Goal: Task Accomplishment & Management: Use online tool/utility

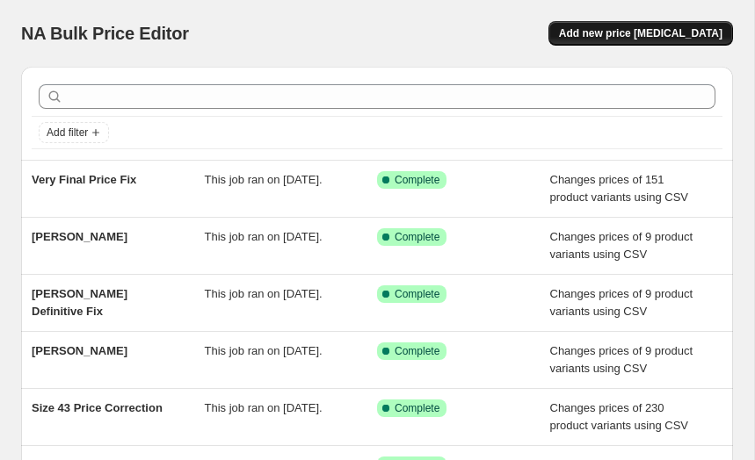
click at [589, 38] on button "Add new price [MEDICAL_DATA]" at bounding box center [640, 33] width 185 height 25
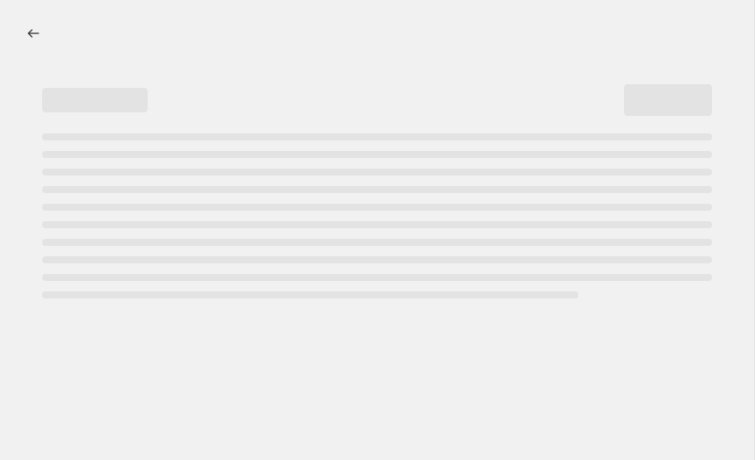
select select "percentage"
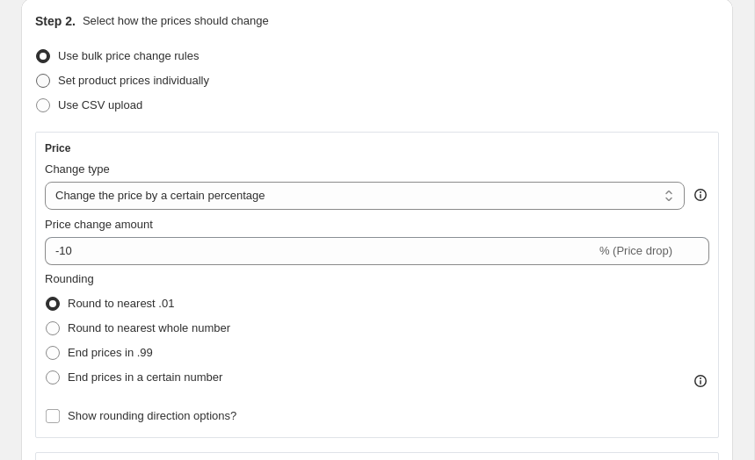
scroll to position [242, 0]
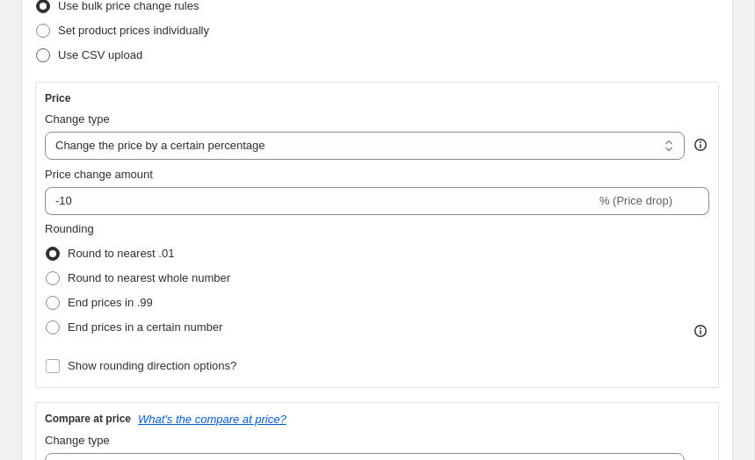
click at [118, 66] on label "Use CSV upload" at bounding box center [88, 55] width 107 height 25
click at [37, 49] on input "Use CSV upload" at bounding box center [36, 48] width 1 height 1
radio input "true"
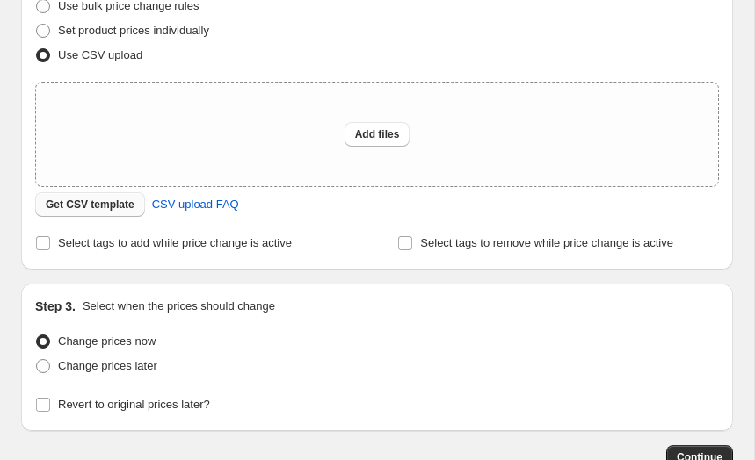
click at [102, 205] on span "Get CSV template" at bounding box center [90, 205] width 89 height 14
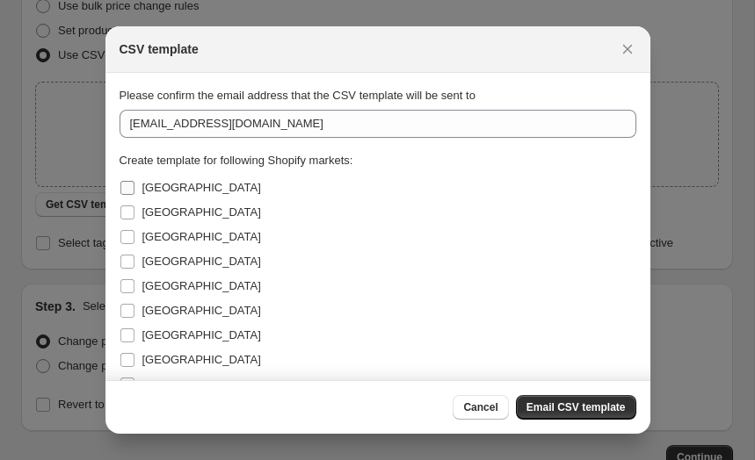
scroll to position [0, 0]
click at [136, 195] on label "[GEOGRAPHIC_DATA]" at bounding box center [190, 188] width 141 height 25
click at [134, 195] on input "[GEOGRAPHIC_DATA]" at bounding box center [127, 188] width 14 height 14
checkbox input "true"
click at [135, 207] on label "[GEOGRAPHIC_DATA]" at bounding box center [190, 212] width 141 height 25
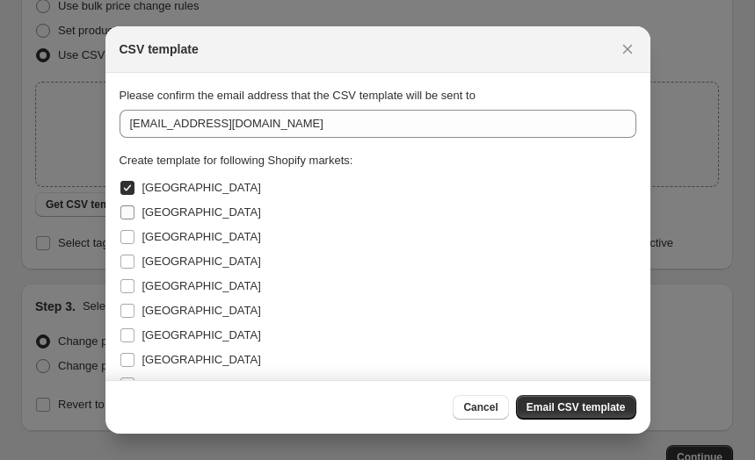
click at [134, 207] on input "[GEOGRAPHIC_DATA]" at bounding box center [127, 213] width 14 height 14
checkbox input "true"
click at [135, 229] on label "[GEOGRAPHIC_DATA]" at bounding box center [190, 237] width 141 height 25
click at [134, 230] on input "[GEOGRAPHIC_DATA]" at bounding box center [127, 237] width 14 height 14
checkbox input "true"
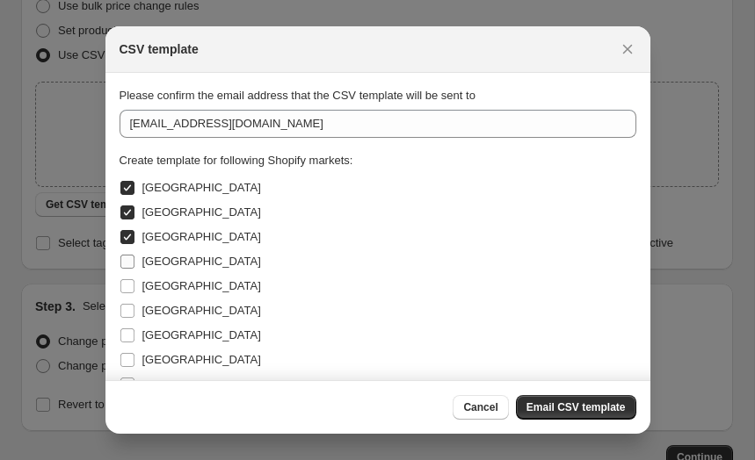
click at [135, 264] on label "[GEOGRAPHIC_DATA]" at bounding box center [190, 262] width 141 height 25
click at [134, 264] on input "[GEOGRAPHIC_DATA]" at bounding box center [127, 262] width 14 height 14
checkbox input "true"
click at [134, 295] on label "[GEOGRAPHIC_DATA]" at bounding box center [190, 286] width 141 height 25
click at [134, 294] on input "[GEOGRAPHIC_DATA]" at bounding box center [127, 286] width 14 height 14
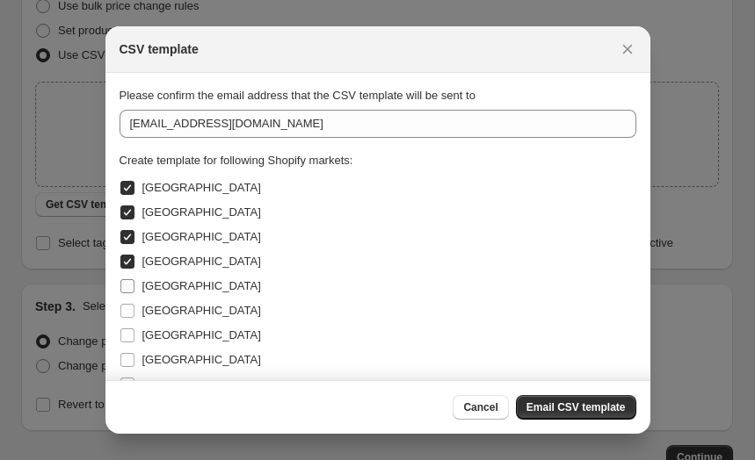
checkbox input "true"
click at [134, 322] on label "[GEOGRAPHIC_DATA]" at bounding box center [190, 311] width 141 height 25
click at [134, 318] on input "[GEOGRAPHIC_DATA]" at bounding box center [127, 311] width 14 height 14
checkbox input "true"
click at [134, 332] on input "[GEOGRAPHIC_DATA]" at bounding box center [127, 336] width 14 height 14
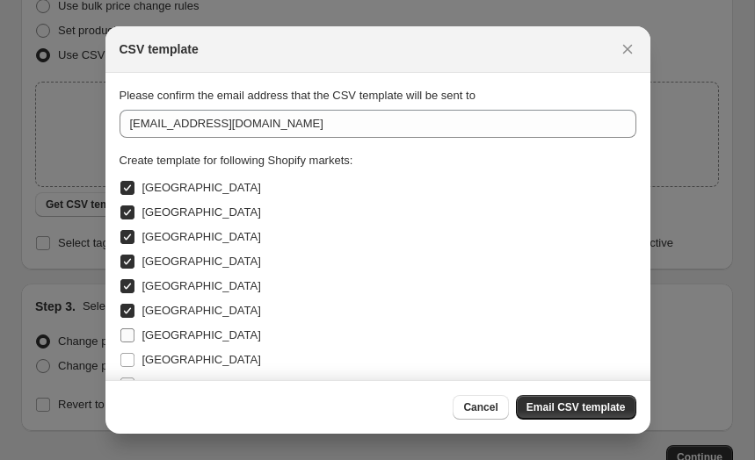
checkbox input "true"
click at [133, 354] on input "[GEOGRAPHIC_DATA]" at bounding box center [127, 360] width 14 height 14
checkbox input "true"
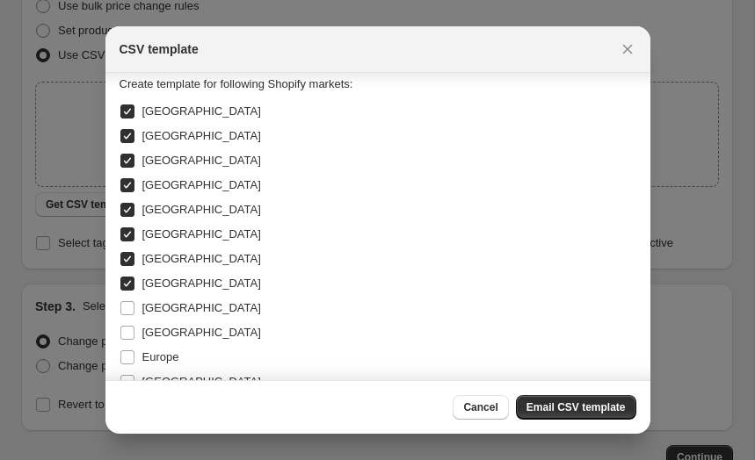
scroll to position [91, 0]
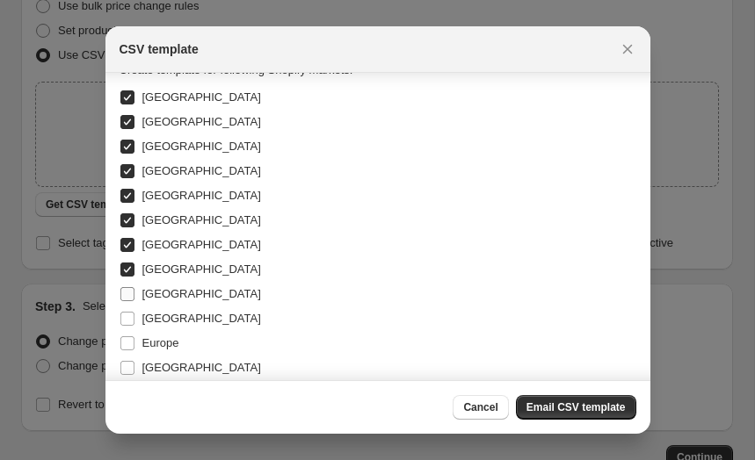
click at [143, 296] on span "[GEOGRAPHIC_DATA]" at bounding box center [201, 293] width 119 height 13
click at [134, 296] on input "[GEOGRAPHIC_DATA]" at bounding box center [127, 294] width 14 height 14
checkbox input "true"
click at [140, 315] on label "[GEOGRAPHIC_DATA]" at bounding box center [190, 319] width 141 height 25
click at [134, 315] on input "[GEOGRAPHIC_DATA]" at bounding box center [127, 319] width 14 height 14
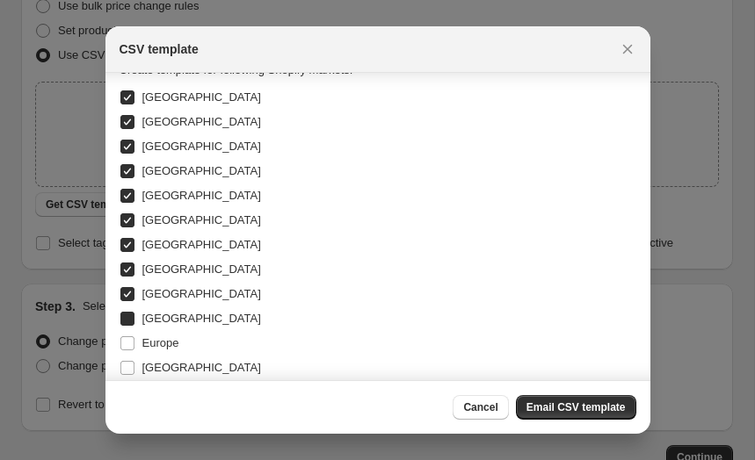
checkbox input "true"
click at [139, 349] on label "Europe" at bounding box center [150, 343] width 60 height 25
click at [134, 349] on input "Europe" at bounding box center [127, 344] width 14 height 14
checkbox input "true"
click at [142, 369] on span "[GEOGRAPHIC_DATA]" at bounding box center [201, 367] width 119 height 13
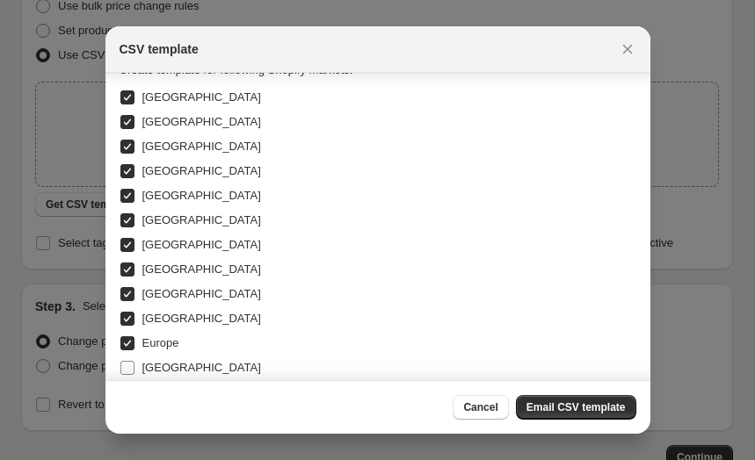
click at [134, 369] on input "[GEOGRAPHIC_DATA]" at bounding box center [127, 368] width 14 height 14
checkbox input "true"
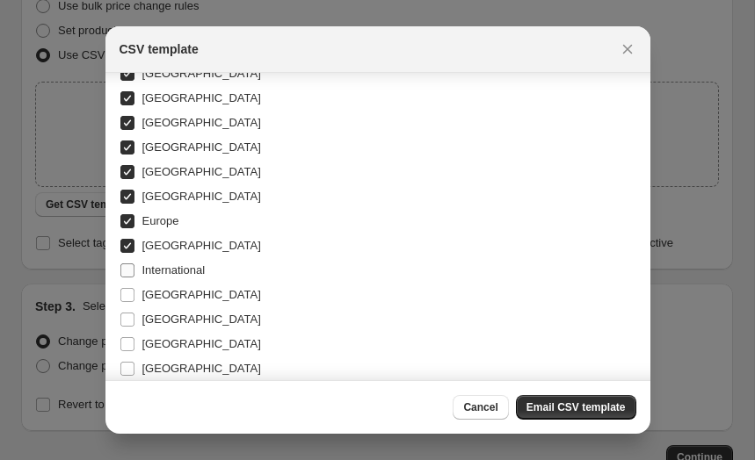
click at [165, 264] on span "International" at bounding box center [173, 270] width 63 height 13
click at [134, 264] on input "International" at bounding box center [127, 271] width 14 height 14
checkbox input "true"
click at [158, 288] on span "[GEOGRAPHIC_DATA]" at bounding box center [201, 294] width 119 height 13
click at [134, 288] on input "[GEOGRAPHIC_DATA]" at bounding box center [127, 295] width 14 height 14
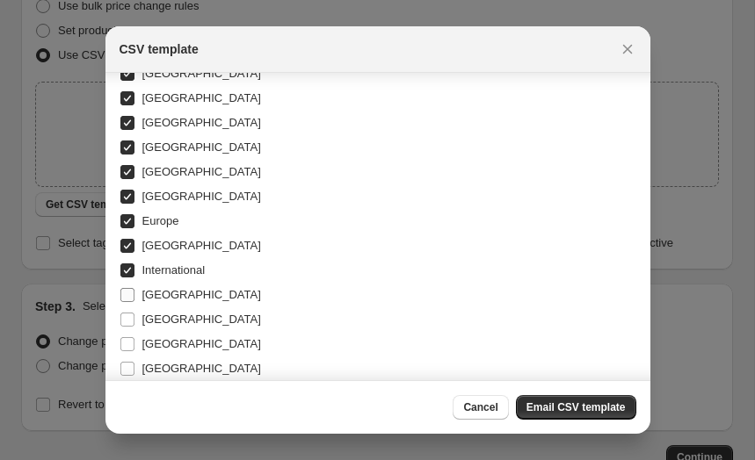
checkbox input "true"
click at [155, 322] on span "[GEOGRAPHIC_DATA]" at bounding box center [201, 319] width 119 height 13
click at [134, 322] on input "[GEOGRAPHIC_DATA]" at bounding box center [127, 320] width 14 height 14
checkbox input "true"
click at [155, 333] on label "[GEOGRAPHIC_DATA]" at bounding box center [190, 344] width 141 height 25
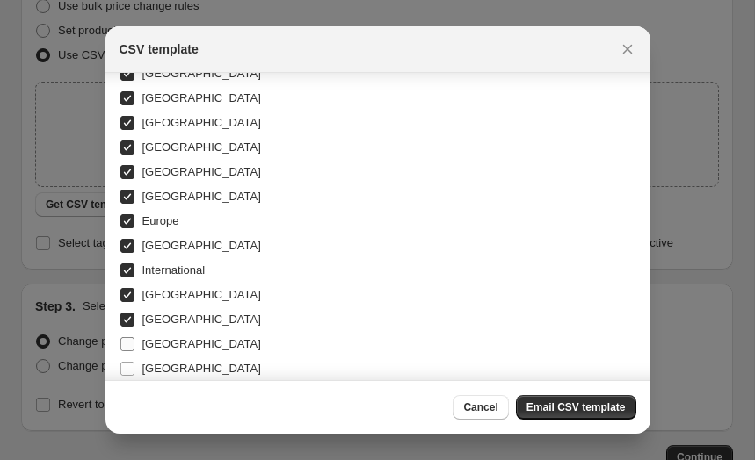
click at [134, 337] on input "[GEOGRAPHIC_DATA]" at bounding box center [127, 344] width 14 height 14
checkbox input "true"
click at [153, 365] on span "[GEOGRAPHIC_DATA]" at bounding box center [201, 368] width 119 height 13
click at [134, 365] on input "[GEOGRAPHIC_DATA]" at bounding box center [127, 369] width 14 height 14
checkbox input "true"
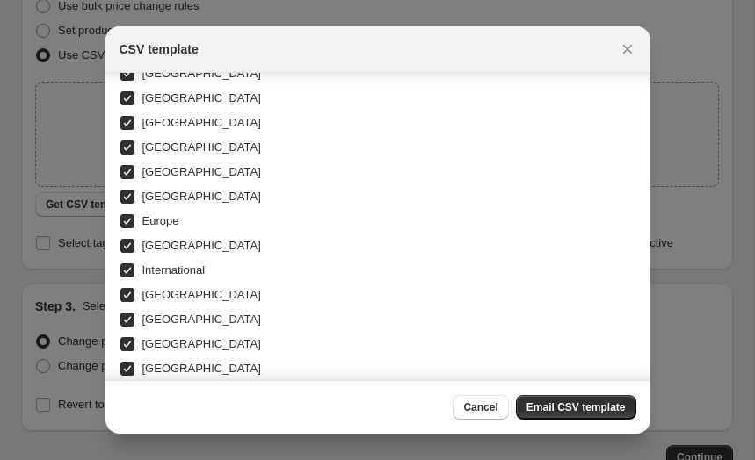
scroll to position [369, 0]
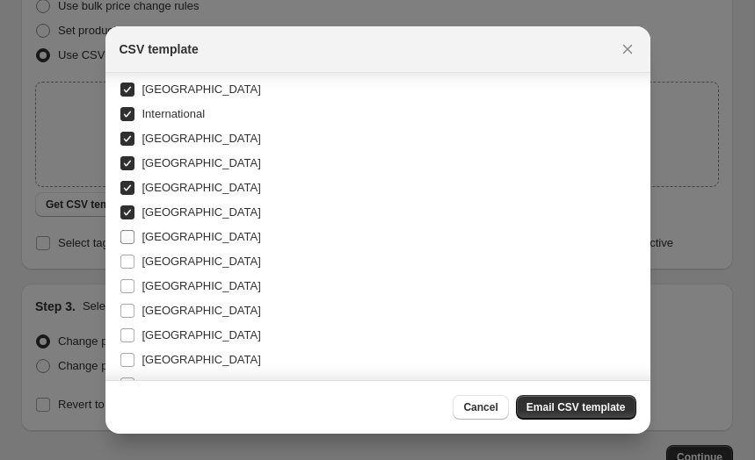
click at [163, 246] on label "[GEOGRAPHIC_DATA]" at bounding box center [190, 237] width 141 height 25
click at [134, 244] on input "[GEOGRAPHIC_DATA]" at bounding box center [127, 237] width 14 height 14
checkbox input "true"
click at [162, 259] on span "[GEOGRAPHIC_DATA]" at bounding box center [201, 261] width 119 height 13
click at [134, 259] on input "[GEOGRAPHIC_DATA]" at bounding box center [127, 262] width 14 height 14
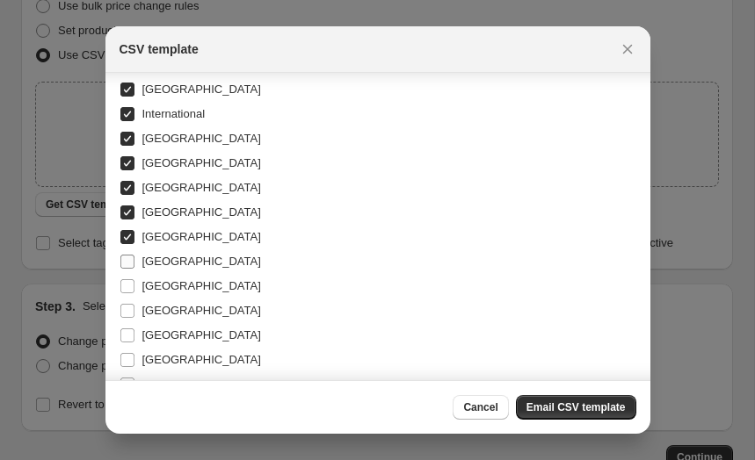
checkbox input "true"
click at [161, 278] on span "[GEOGRAPHIC_DATA]" at bounding box center [201, 287] width 119 height 18
click at [134, 279] on input "[GEOGRAPHIC_DATA]" at bounding box center [127, 286] width 14 height 14
checkbox input "true"
click at [159, 304] on span "[GEOGRAPHIC_DATA]" at bounding box center [201, 310] width 119 height 13
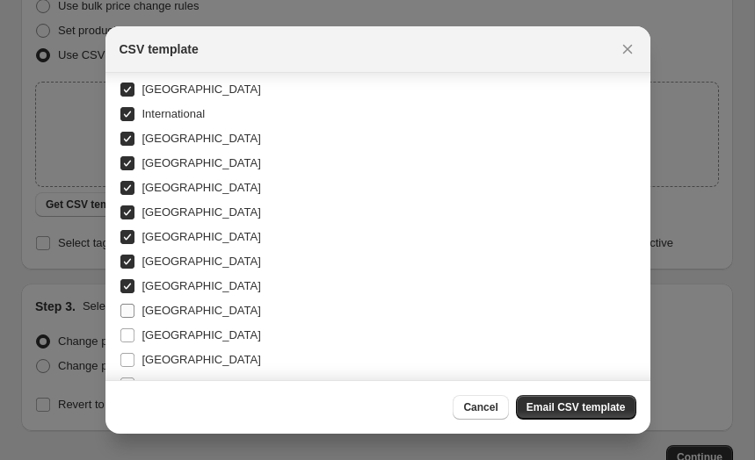
click at [134, 304] on input "[GEOGRAPHIC_DATA]" at bounding box center [127, 311] width 14 height 14
checkbox input "true"
click at [159, 329] on span "[GEOGRAPHIC_DATA]" at bounding box center [201, 335] width 119 height 13
click at [134, 329] on input "[GEOGRAPHIC_DATA]" at bounding box center [127, 336] width 14 height 14
checkbox input "true"
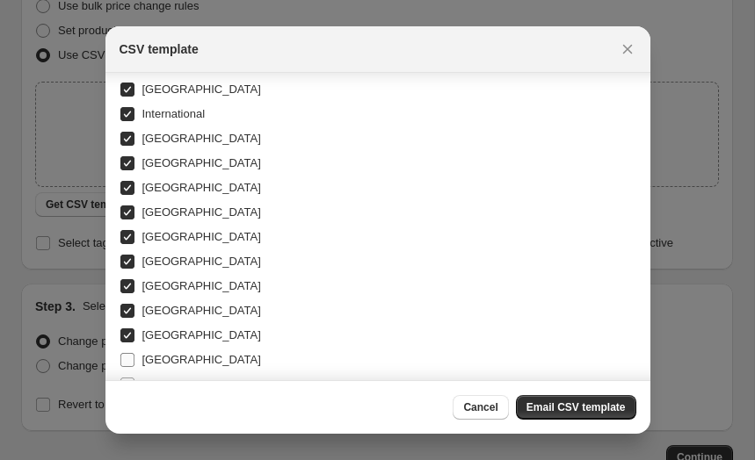
click at [159, 352] on span "[GEOGRAPHIC_DATA]" at bounding box center [201, 361] width 119 height 18
click at [134, 353] on input "[GEOGRAPHIC_DATA]" at bounding box center [127, 360] width 14 height 14
checkbox input "true"
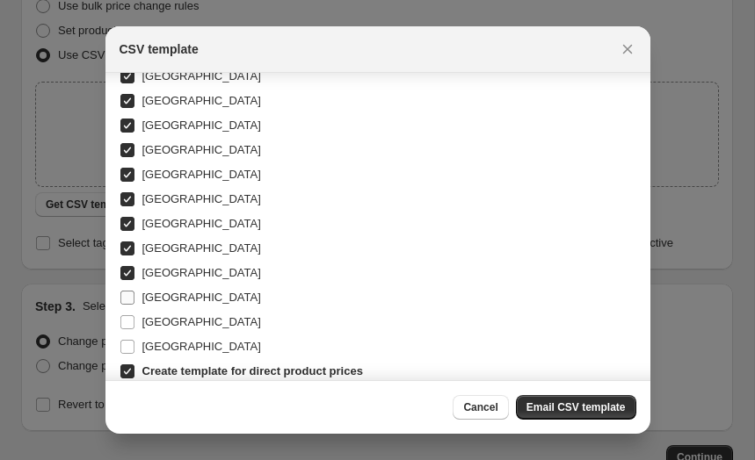
click at [157, 299] on span "[GEOGRAPHIC_DATA]" at bounding box center [201, 297] width 119 height 13
click at [134, 299] on input "[GEOGRAPHIC_DATA]" at bounding box center [127, 298] width 14 height 14
checkbox input "true"
click at [157, 314] on span "[GEOGRAPHIC_DATA]" at bounding box center [201, 323] width 119 height 18
click at [134, 315] on input "[GEOGRAPHIC_DATA]" at bounding box center [127, 322] width 14 height 14
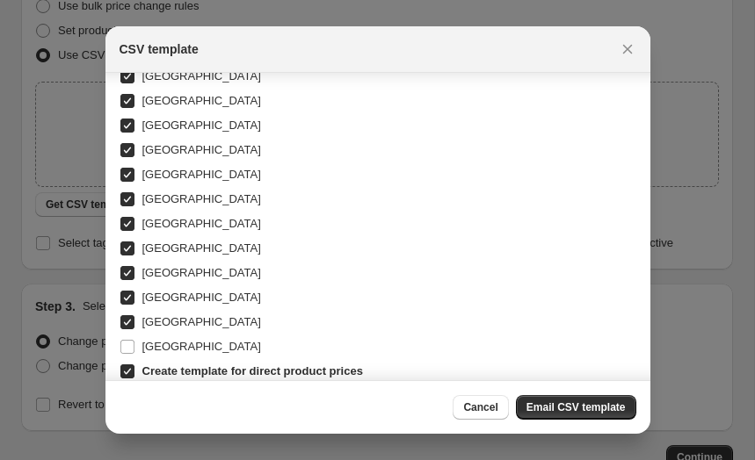
click at [157, 328] on span "[GEOGRAPHIC_DATA]" at bounding box center [201, 321] width 119 height 13
click at [134, 328] on input "[GEOGRAPHIC_DATA]" at bounding box center [127, 322] width 14 height 14
checkbox input "false"
click at [157, 335] on label "[GEOGRAPHIC_DATA]" at bounding box center [190, 347] width 141 height 25
click at [134, 340] on input "[GEOGRAPHIC_DATA]" at bounding box center [127, 347] width 14 height 14
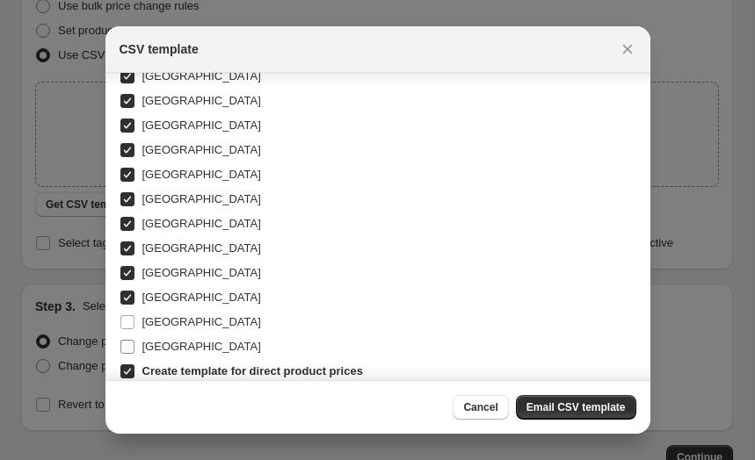
checkbox input "true"
click at [156, 324] on span "[GEOGRAPHIC_DATA]" at bounding box center [201, 321] width 119 height 13
click at [134, 324] on input "[GEOGRAPHIC_DATA]" at bounding box center [127, 322] width 14 height 14
checkbox input "true"
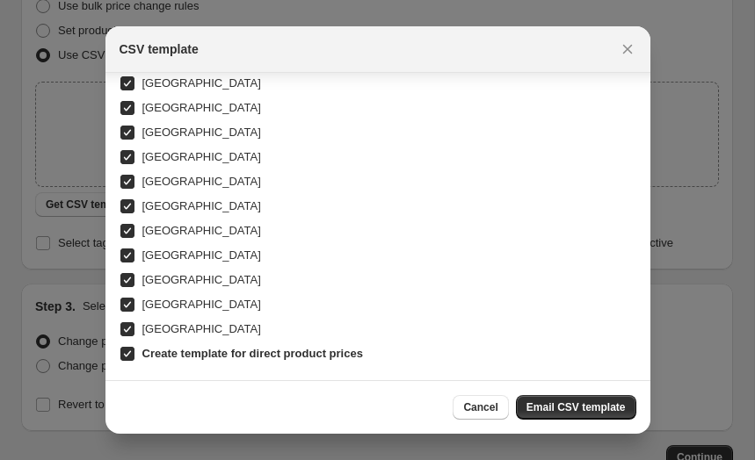
scroll to position [474, 0]
click at [578, 398] on button "Email CSV template" at bounding box center [576, 407] width 120 height 25
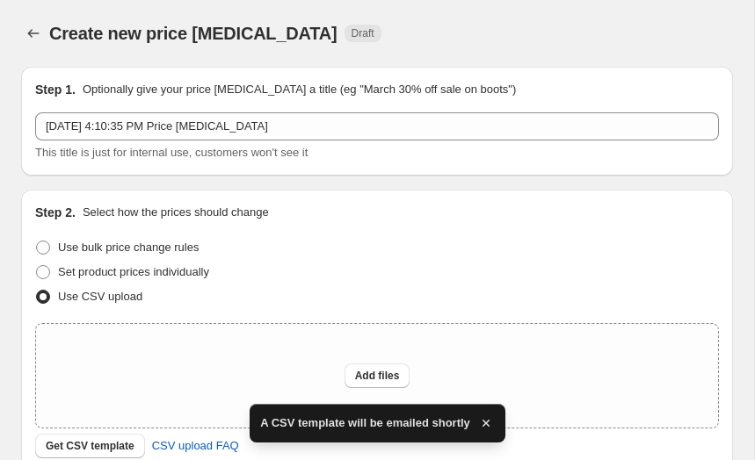
scroll to position [242, 0]
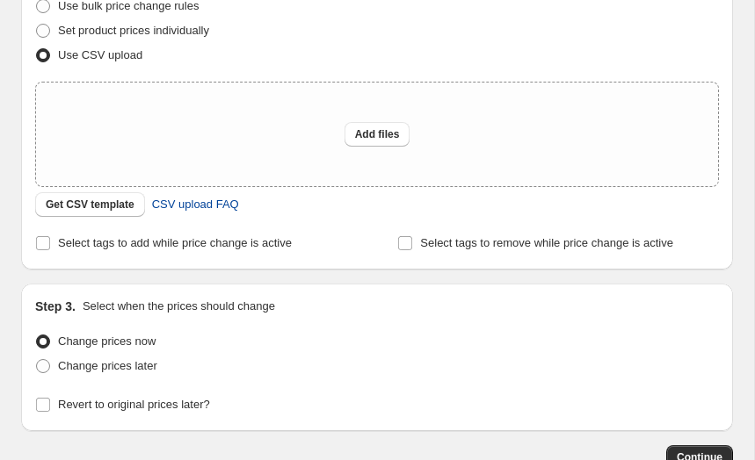
click at [161, 207] on span "CSV upload FAQ" at bounding box center [195, 205] width 87 height 18
click at [65, 199] on button "Get CSV template" at bounding box center [90, 204] width 110 height 25
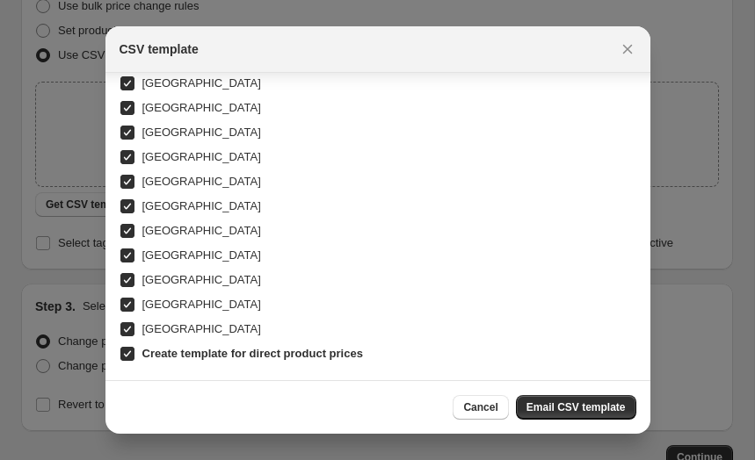
scroll to position [474, 0]
click at [540, 406] on span "Email CSV template" at bounding box center [575, 408] width 99 height 14
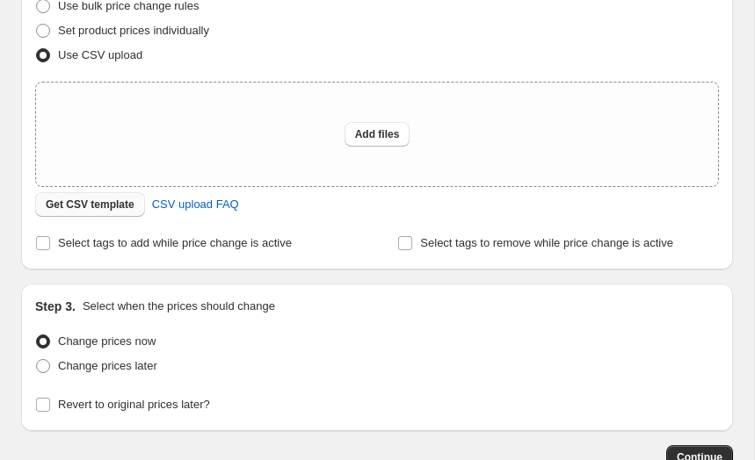
click at [111, 209] on span "Get CSV template" at bounding box center [90, 205] width 89 height 14
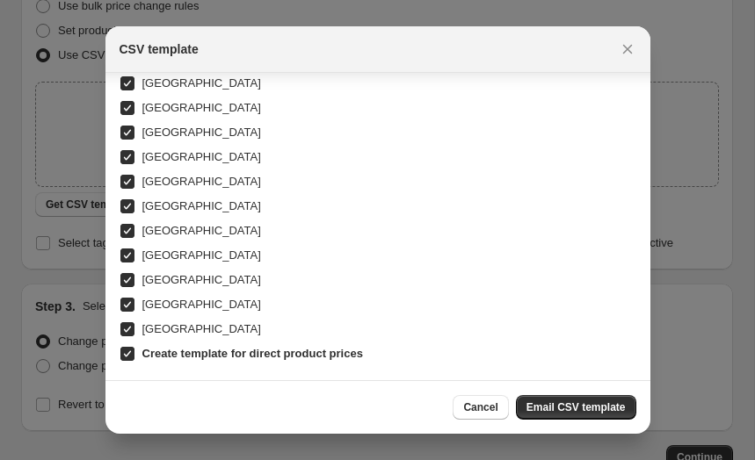
scroll to position [474, 0]
click at [566, 413] on span "Email CSV template" at bounding box center [575, 408] width 99 height 14
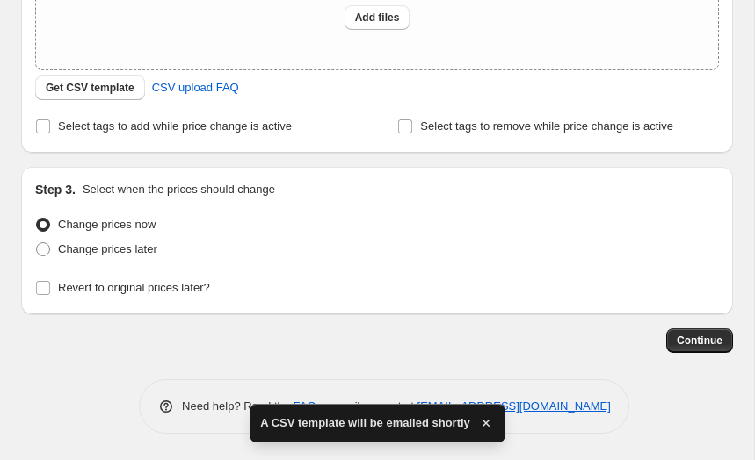
scroll to position [359, 0]
click at [489, 421] on icon "button" at bounding box center [485, 423] width 7 height 7
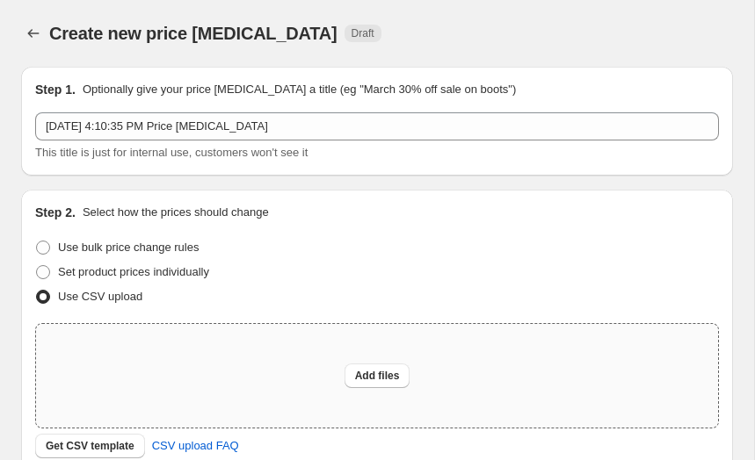
scroll to position [0, 0]
click at [39, 38] on icon "Price change jobs" at bounding box center [34, 34] width 18 height 18
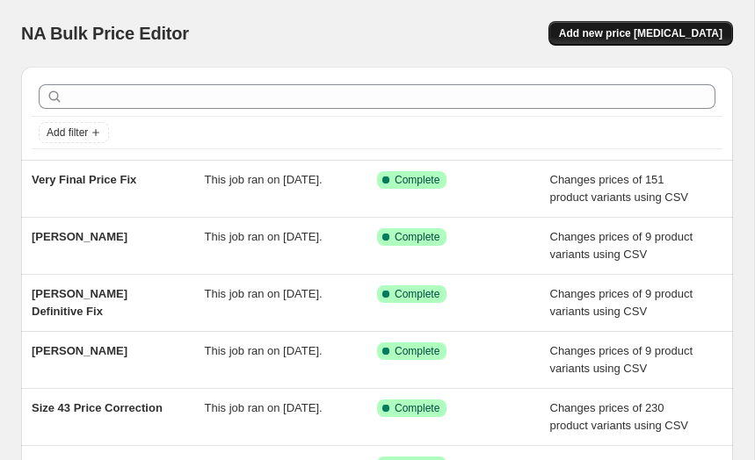
click at [686, 31] on span "Add new price [MEDICAL_DATA]" at bounding box center [640, 33] width 163 height 14
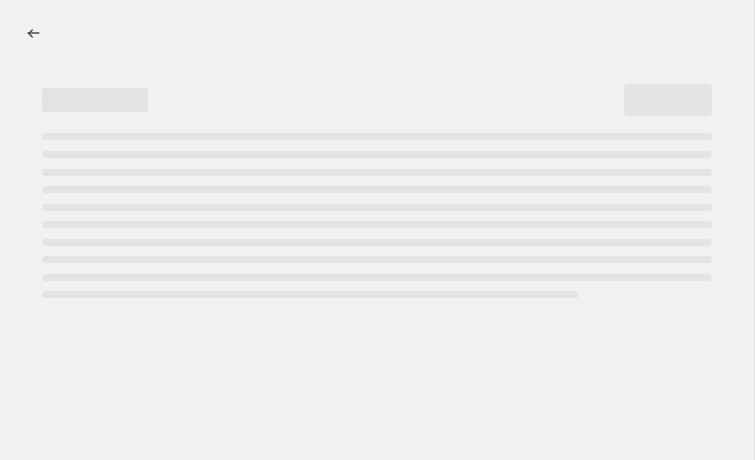
select select "percentage"
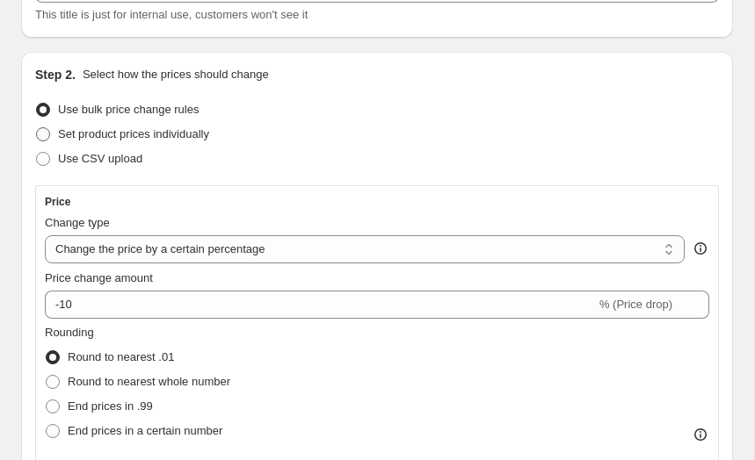
scroll to position [146, 0]
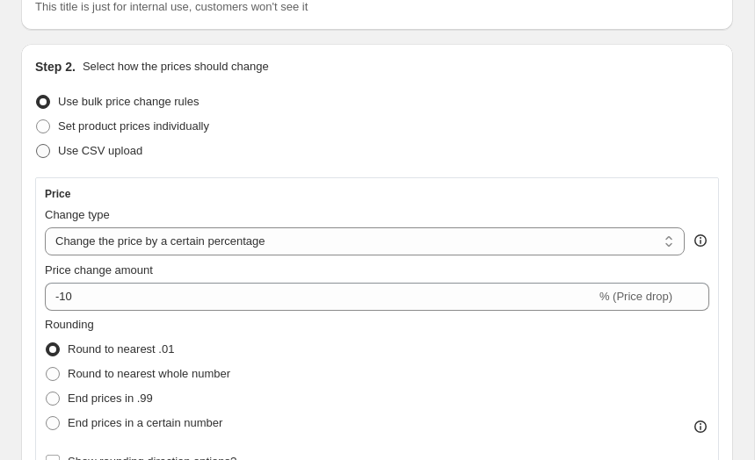
click at [76, 162] on label "Use CSV upload" at bounding box center [88, 151] width 107 height 25
click at [37, 145] on input "Use CSV upload" at bounding box center [36, 144] width 1 height 1
radio input "true"
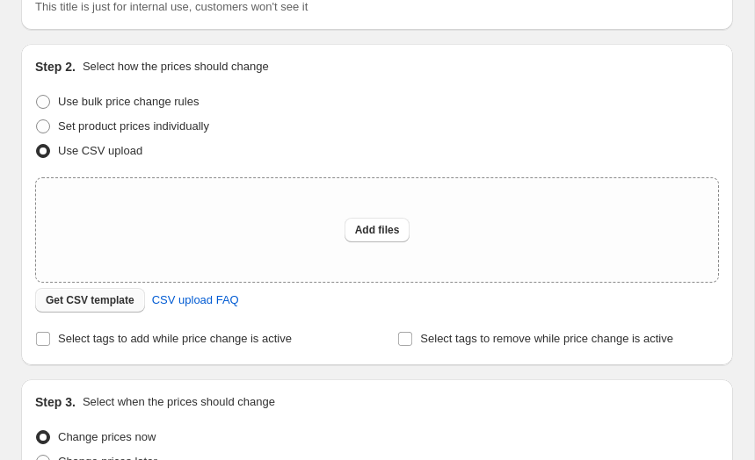
click at [83, 293] on button "Get CSV template" at bounding box center [90, 300] width 110 height 25
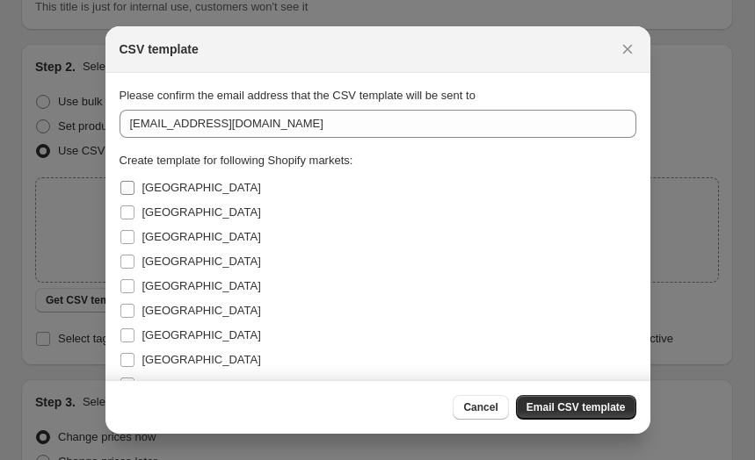
click at [163, 198] on label "[GEOGRAPHIC_DATA]" at bounding box center [190, 188] width 141 height 25
click at [134, 195] on input "[GEOGRAPHIC_DATA]" at bounding box center [127, 188] width 14 height 14
checkbox input "true"
click at [149, 214] on span "[GEOGRAPHIC_DATA]" at bounding box center [201, 212] width 119 height 13
click at [134, 214] on input "[GEOGRAPHIC_DATA]" at bounding box center [127, 213] width 14 height 14
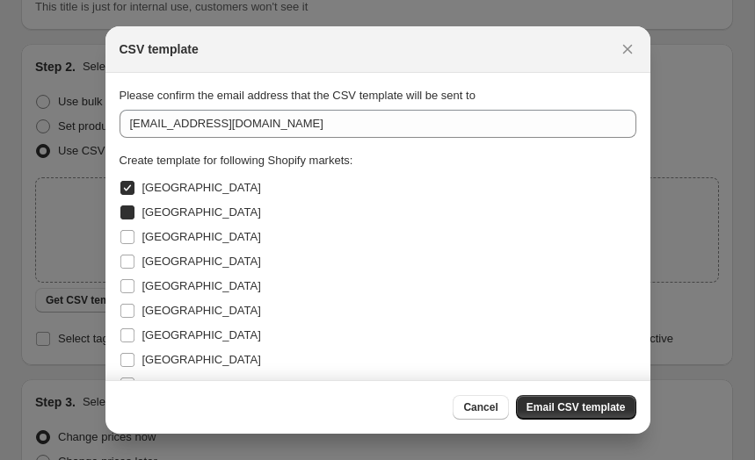
checkbox input "true"
click at [149, 230] on span "[GEOGRAPHIC_DATA]" at bounding box center [201, 236] width 119 height 13
click at [134, 230] on input "[GEOGRAPHIC_DATA]" at bounding box center [127, 237] width 14 height 14
checkbox input "true"
click at [148, 256] on span "[GEOGRAPHIC_DATA]" at bounding box center [201, 261] width 119 height 13
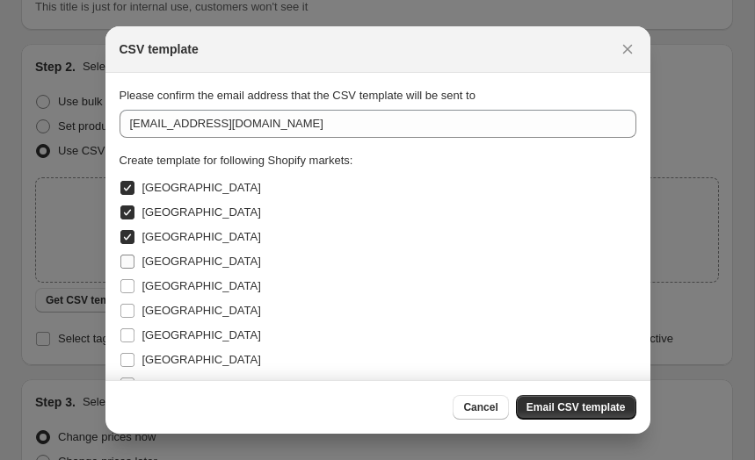
click at [134, 256] on input "[GEOGRAPHIC_DATA]" at bounding box center [127, 262] width 14 height 14
checkbox input "true"
click at [148, 279] on span "[GEOGRAPHIC_DATA]" at bounding box center [201, 285] width 119 height 13
click at [134, 279] on input "[GEOGRAPHIC_DATA]" at bounding box center [127, 286] width 14 height 14
checkbox input "true"
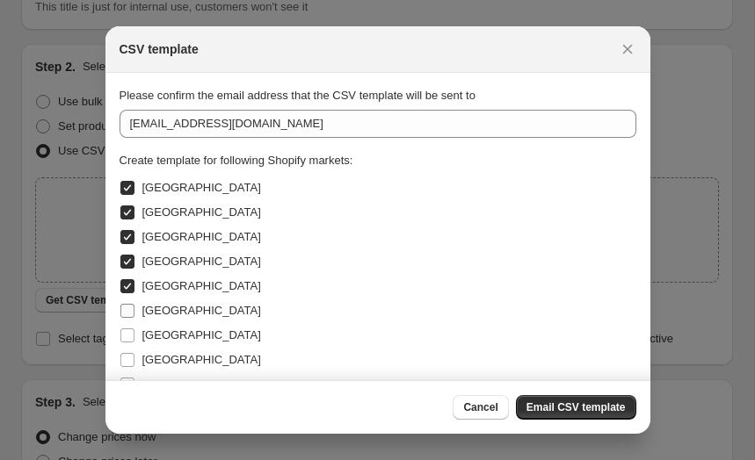
click at [150, 302] on span "[GEOGRAPHIC_DATA]" at bounding box center [201, 311] width 119 height 18
click at [134, 304] on input "[GEOGRAPHIC_DATA]" at bounding box center [127, 311] width 14 height 14
checkbox input "true"
click at [150, 337] on span "[GEOGRAPHIC_DATA]" at bounding box center [201, 335] width 119 height 13
click at [134, 337] on input "[GEOGRAPHIC_DATA]" at bounding box center [127, 336] width 14 height 14
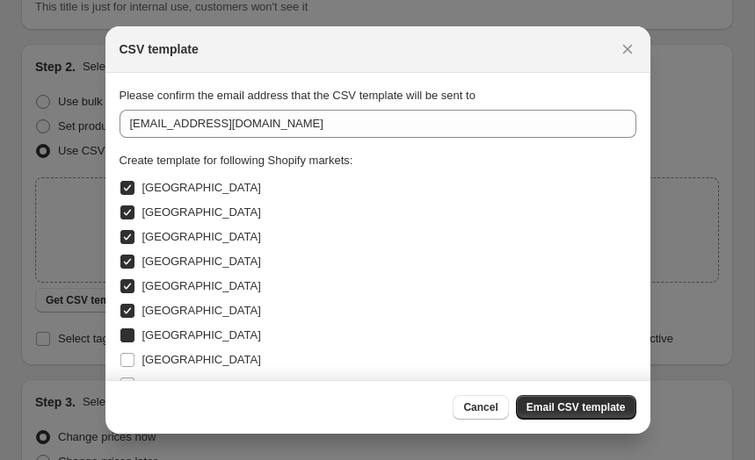
checkbox input "true"
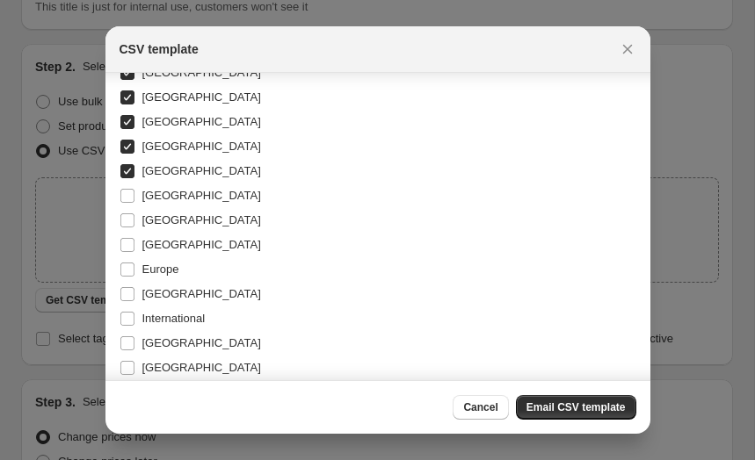
scroll to position [201, 0]
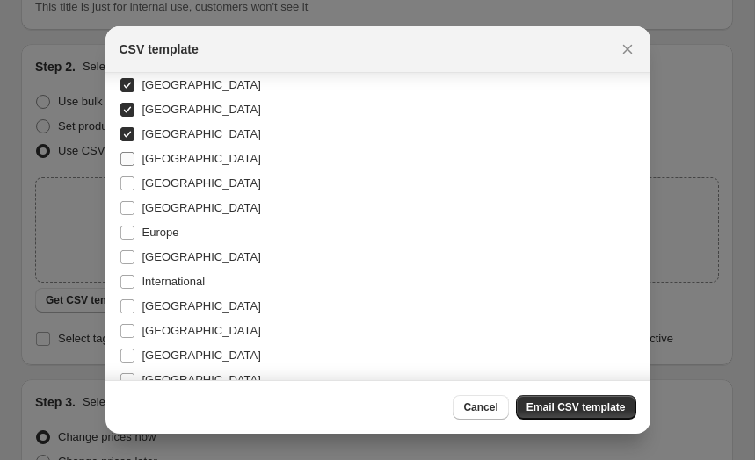
click at [156, 166] on span "[GEOGRAPHIC_DATA]" at bounding box center [201, 159] width 119 height 18
click at [134, 166] on input "[GEOGRAPHIC_DATA]" at bounding box center [127, 159] width 14 height 14
checkbox input "true"
click at [145, 185] on span "[GEOGRAPHIC_DATA]" at bounding box center [201, 183] width 119 height 13
click at [134, 185] on input "[GEOGRAPHIC_DATA]" at bounding box center [127, 184] width 14 height 14
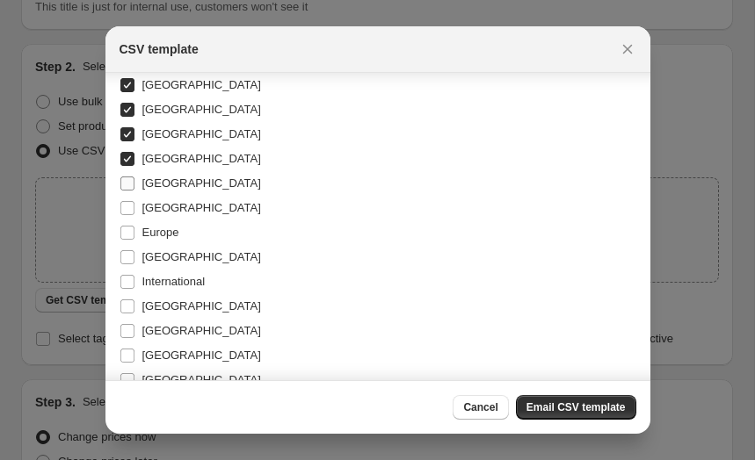
checkbox input "true"
click at [141, 221] on label "Europe" at bounding box center [150, 233] width 60 height 25
click at [134, 226] on input "Europe" at bounding box center [127, 233] width 14 height 14
checkbox input "true"
click at [133, 197] on label "[GEOGRAPHIC_DATA]" at bounding box center [190, 208] width 141 height 25
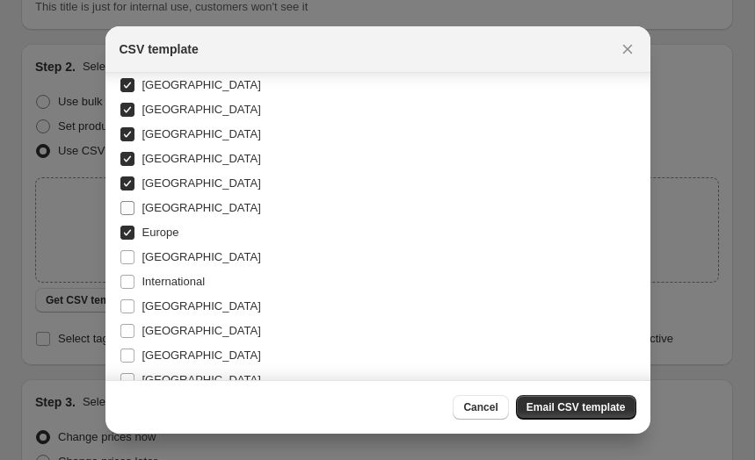
click at [133, 201] on input "[GEOGRAPHIC_DATA]" at bounding box center [127, 208] width 14 height 14
checkbox input "true"
click at [134, 265] on label "[GEOGRAPHIC_DATA]" at bounding box center [190, 257] width 141 height 25
click at [134, 265] on input "[GEOGRAPHIC_DATA]" at bounding box center [127, 257] width 14 height 14
checkbox input "true"
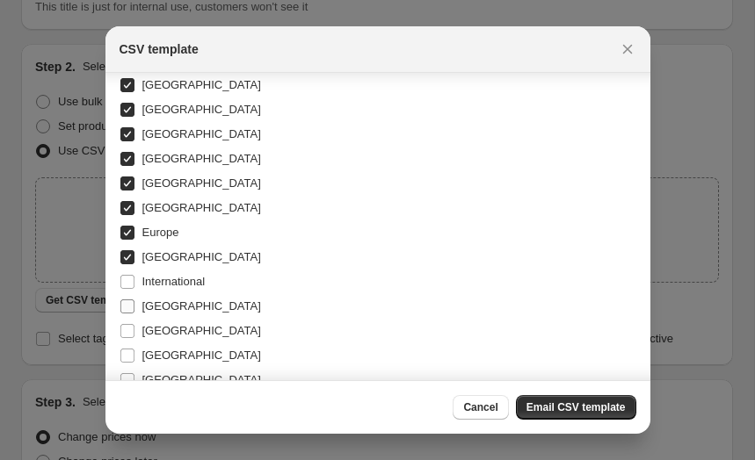
click at [134, 295] on label "[GEOGRAPHIC_DATA]" at bounding box center [190, 306] width 141 height 25
click at [134, 300] on input "[GEOGRAPHIC_DATA]" at bounding box center [127, 307] width 14 height 14
click at [134, 316] on label "[GEOGRAPHIC_DATA]" at bounding box center [190, 306] width 141 height 25
click at [134, 314] on input "[GEOGRAPHIC_DATA]" at bounding box center [127, 307] width 14 height 14
checkbox input "false"
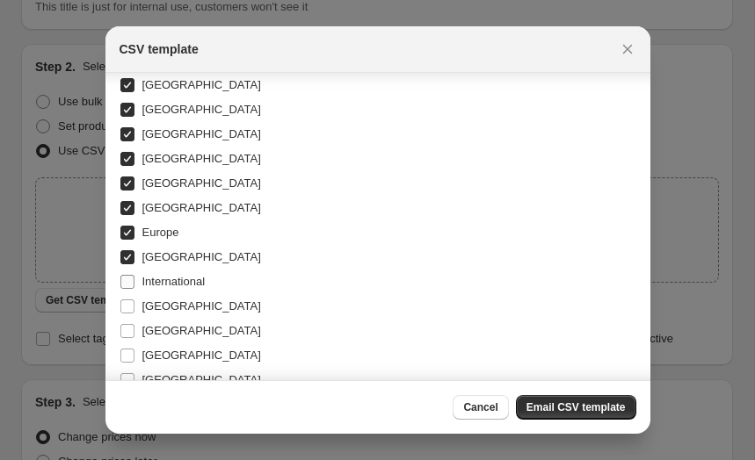
click at [137, 281] on label "International" at bounding box center [163, 282] width 86 height 25
click at [134, 281] on input "International" at bounding box center [127, 282] width 14 height 14
checkbox input "true"
click at [133, 302] on input "[GEOGRAPHIC_DATA]" at bounding box center [127, 307] width 14 height 14
checkbox input "true"
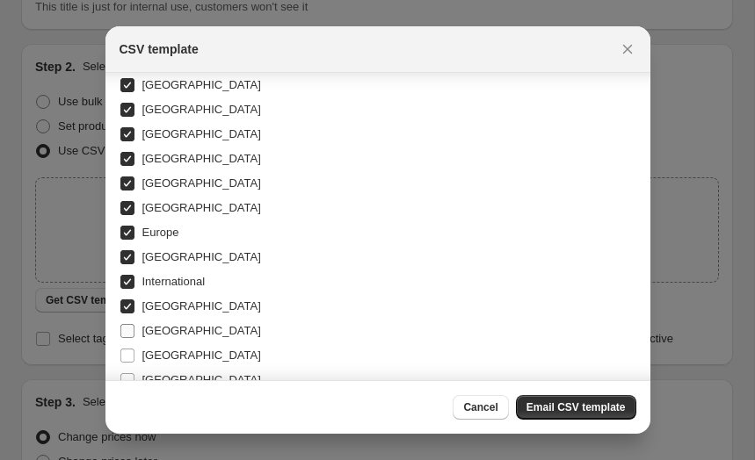
click at [133, 330] on input "[GEOGRAPHIC_DATA]" at bounding box center [127, 331] width 14 height 14
checkbox input "true"
click at [127, 355] on input "[GEOGRAPHIC_DATA]" at bounding box center [127, 356] width 14 height 14
checkbox input "true"
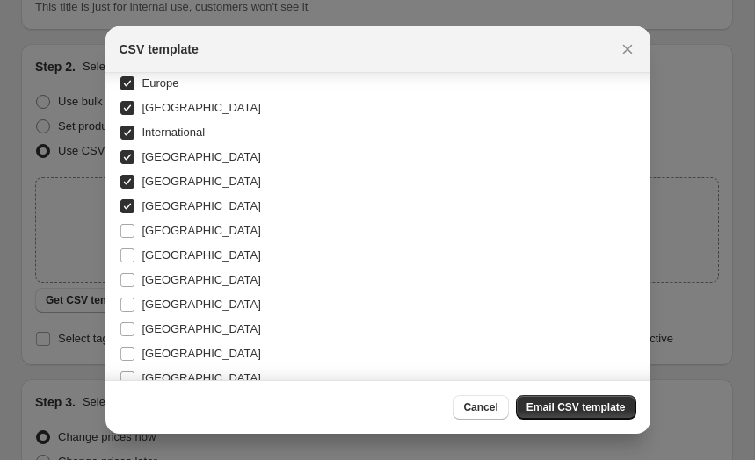
scroll to position [368, 0]
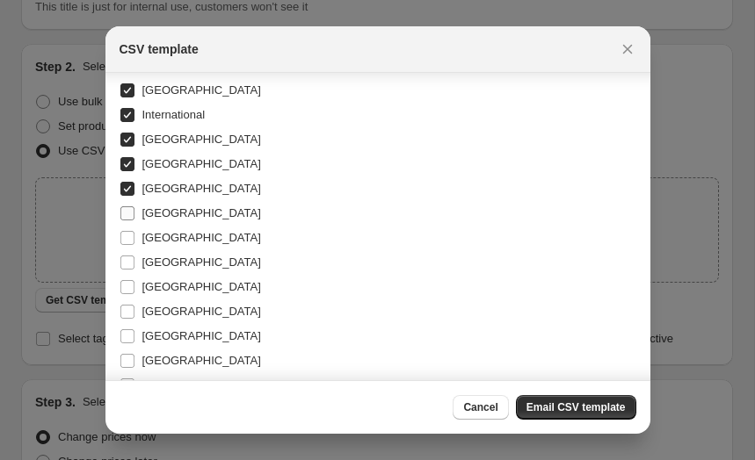
click at [148, 219] on span "[GEOGRAPHIC_DATA]" at bounding box center [201, 213] width 119 height 13
click at [134, 219] on input "[GEOGRAPHIC_DATA]" at bounding box center [127, 214] width 14 height 14
checkbox input "true"
click at [148, 231] on span "[GEOGRAPHIC_DATA]" at bounding box center [201, 237] width 119 height 13
click at [134, 231] on input "[GEOGRAPHIC_DATA]" at bounding box center [127, 238] width 14 height 14
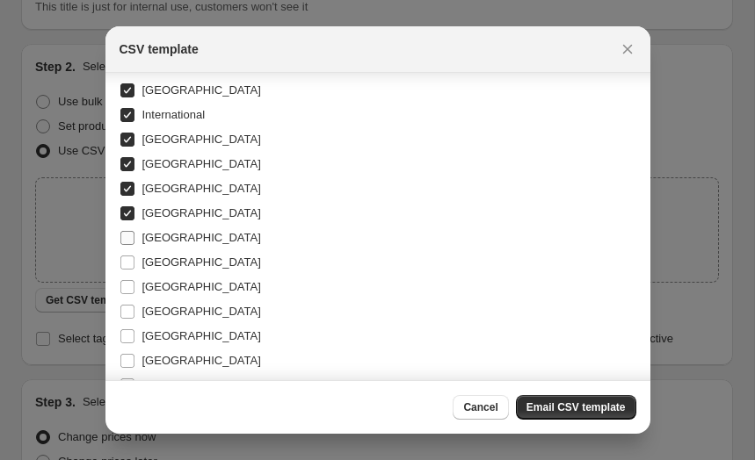
checkbox input "true"
click at [147, 256] on span "[GEOGRAPHIC_DATA]" at bounding box center [201, 262] width 119 height 13
click at [134, 256] on input "[GEOGRAPHIC_DATA]" at bounding box center [127, 263] width 14 height 14
checkbox input "true"
click at [147, 287] on span "[GEOGRAPHIC_DATA]" at bounding box center [201, 286] width 119 height 13
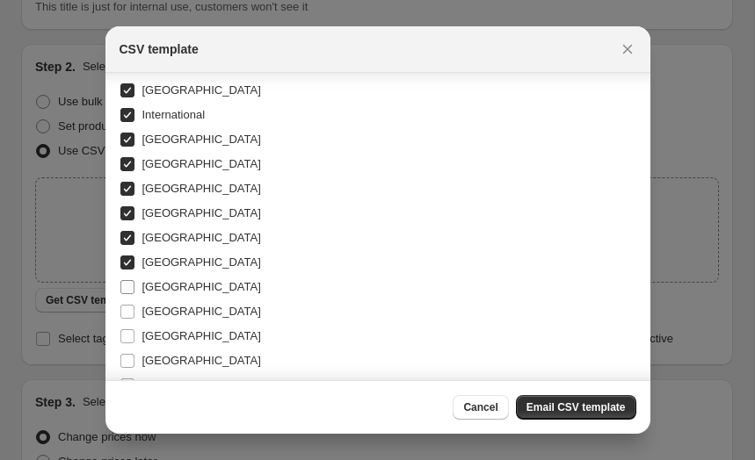
click at [134, 287] on input "[GEOGRAPHIC_DATA]" at bounding box center [127, 287] width 14 height 14
checkbox input "true"
click at [148, 303] on span "[GEOGRAPHIC_DATA]" at bounding box center [201, 312] width 119 height 18
click at [134, 305] on input "[GEOGRAPHIC_DATA]" at bounding box center [127, 312] width 14 height 14
checkbox input "true"
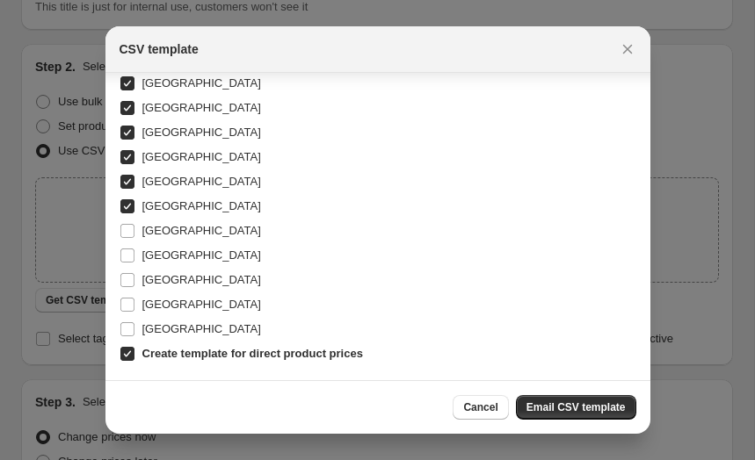
scroll to position [474, 0]
click at [161, 227] on span "[GEOGRAPHIC_DATA]" at bounding box center [201, 230] width 119 height 13
click at [134, 227] on input "[GEOGRAPHIC_DATA]" at bounding box center [127, 231] width 14 height 14
checkbox input "true"
click at [155, 254] on span "[GEOGRAPHIC_DATA]" at bounding box center [201, 255] width 119 height 13
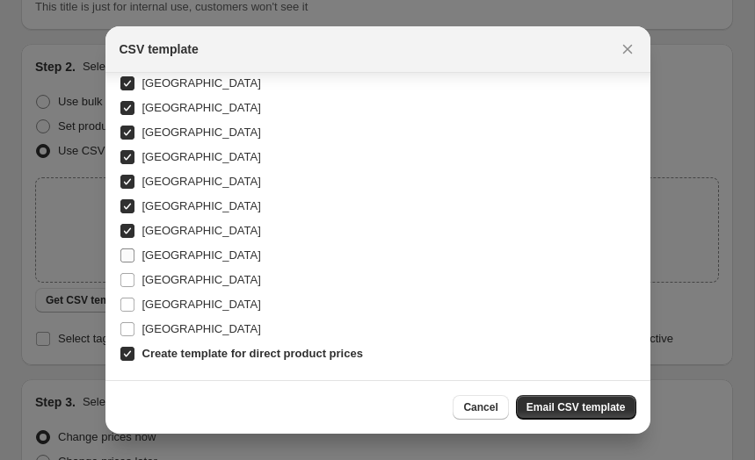
click at [134, 254] on input "[GEOGRAPHIC_DATA]" at bounding box center [127, 256] width 14 height 14
checkbox input "true"
click at [155, 268] on label "[GEOGRAPHIC_DATA]" at bounding box center [190, 280] width 141 height 25
click at [134, 273] on input "[GEOGRAPHIC_DATA]" at bounding box center [127, 280] width 14 height 14
checkbox input "true"
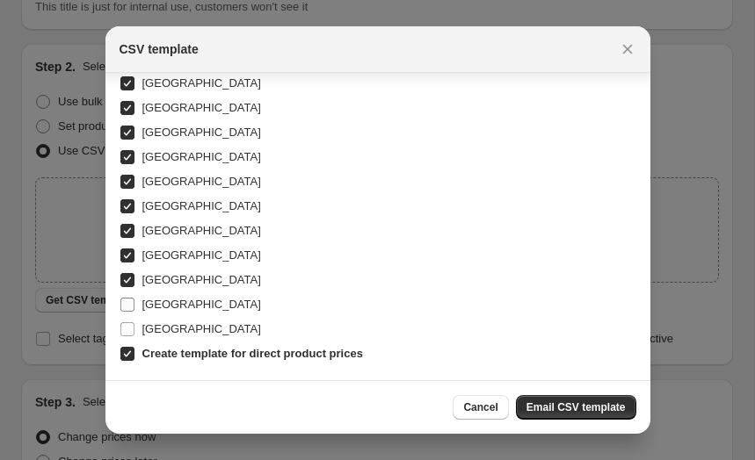
click at [153, 300] on span "[GEOGRAPHIC_DATA]" at bounding box center [201, 304] width 119 height 13
click at [134, 300] on input "[GEOGRAPHIC_DATA]" at bounding box center [127, 305] width 14 height 14
checkbox input "true"
click at [152, 324] on span "[GEOGRAPHIC_DATA]" at bounding box center [201, 329] width 119 height 13
click at [134, 324] on input "[GEOGRAPHIC_DATA]" at bounding box center [127, 330] width 14 height 14
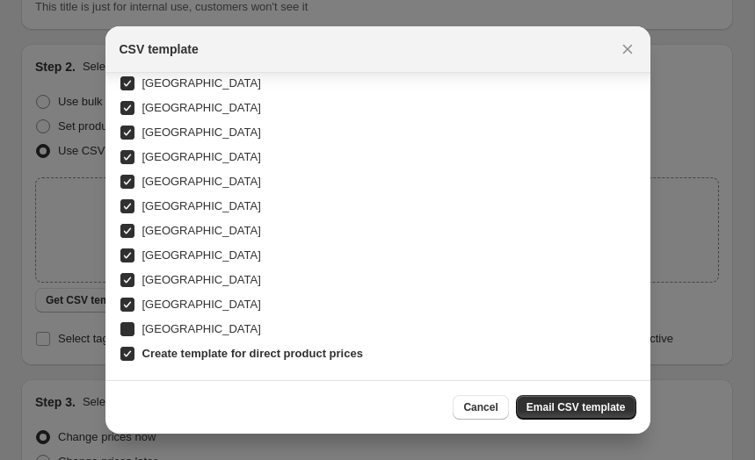
checkbox input "true"
click at [568, 400] on button "Email CSV template" at bounding box center [576, 407] width 120 height 25
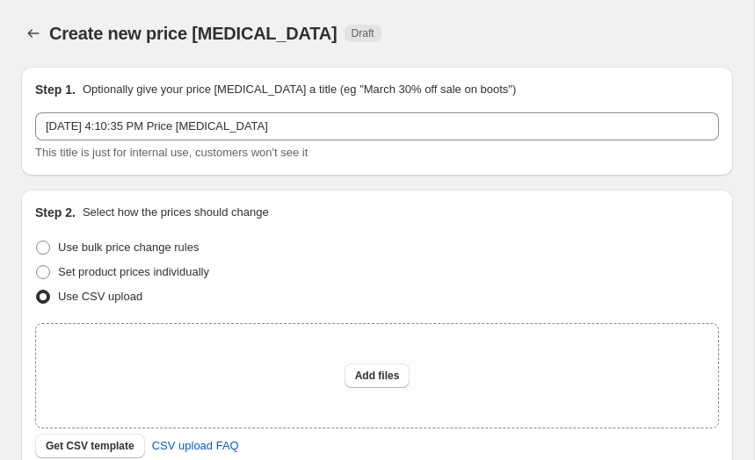
scroll to position [146, 0]
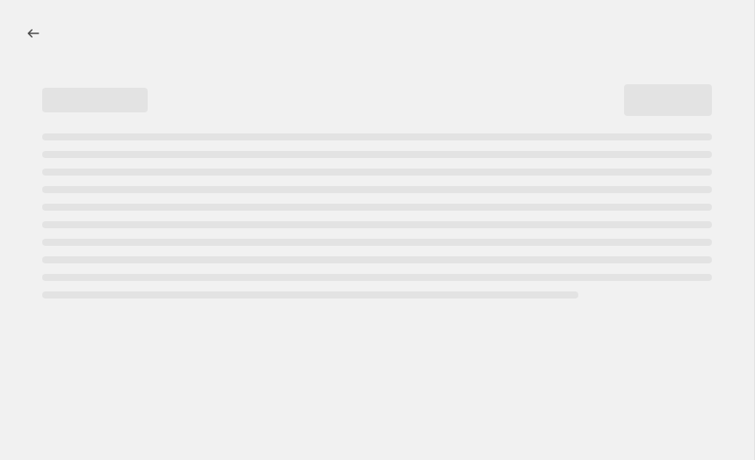
select select "percentage"
